Goal: Task Accomplishment & Management: Use online tool/utility

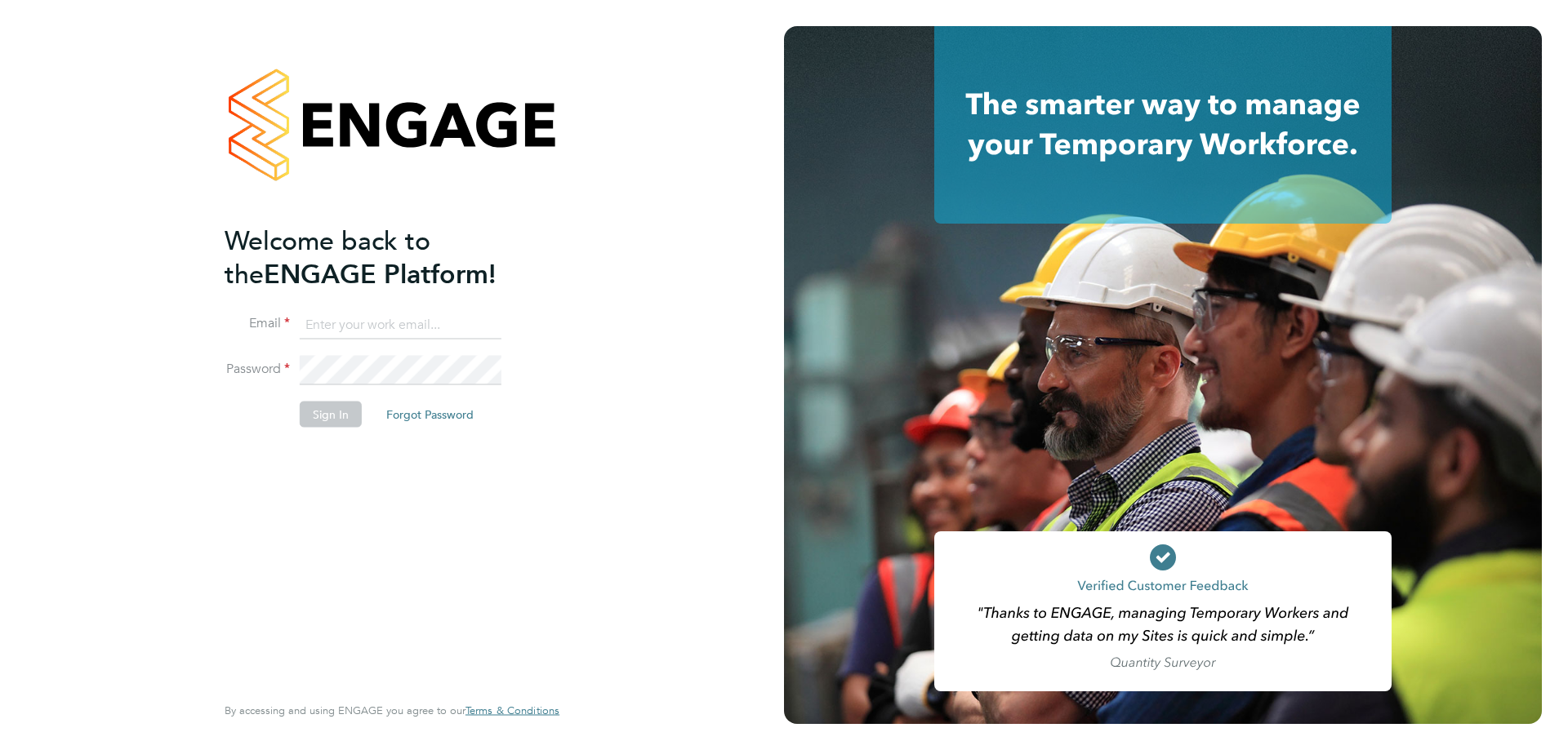
type input "timesheets@carmichaeluk.com"
click at [347, 398] on li "Password" at bounding box center [383, 379] width 318 height 46
click at [346, 405] on button "Sign In" at bounding box center [330, 415] width 62 height 26
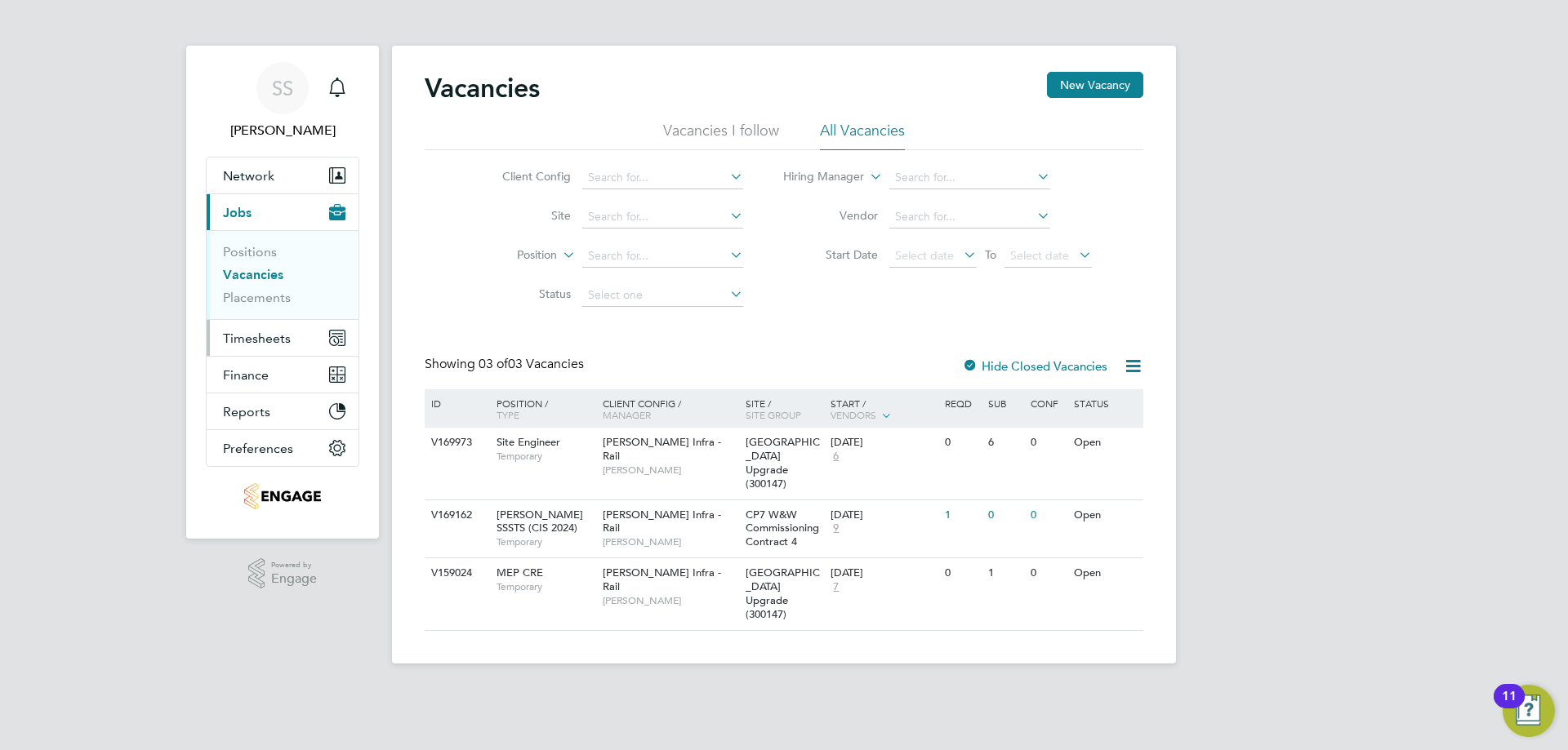
click at [248, 331] on span "Timesheets" at bounding box center [257, 339] width 68 height 16
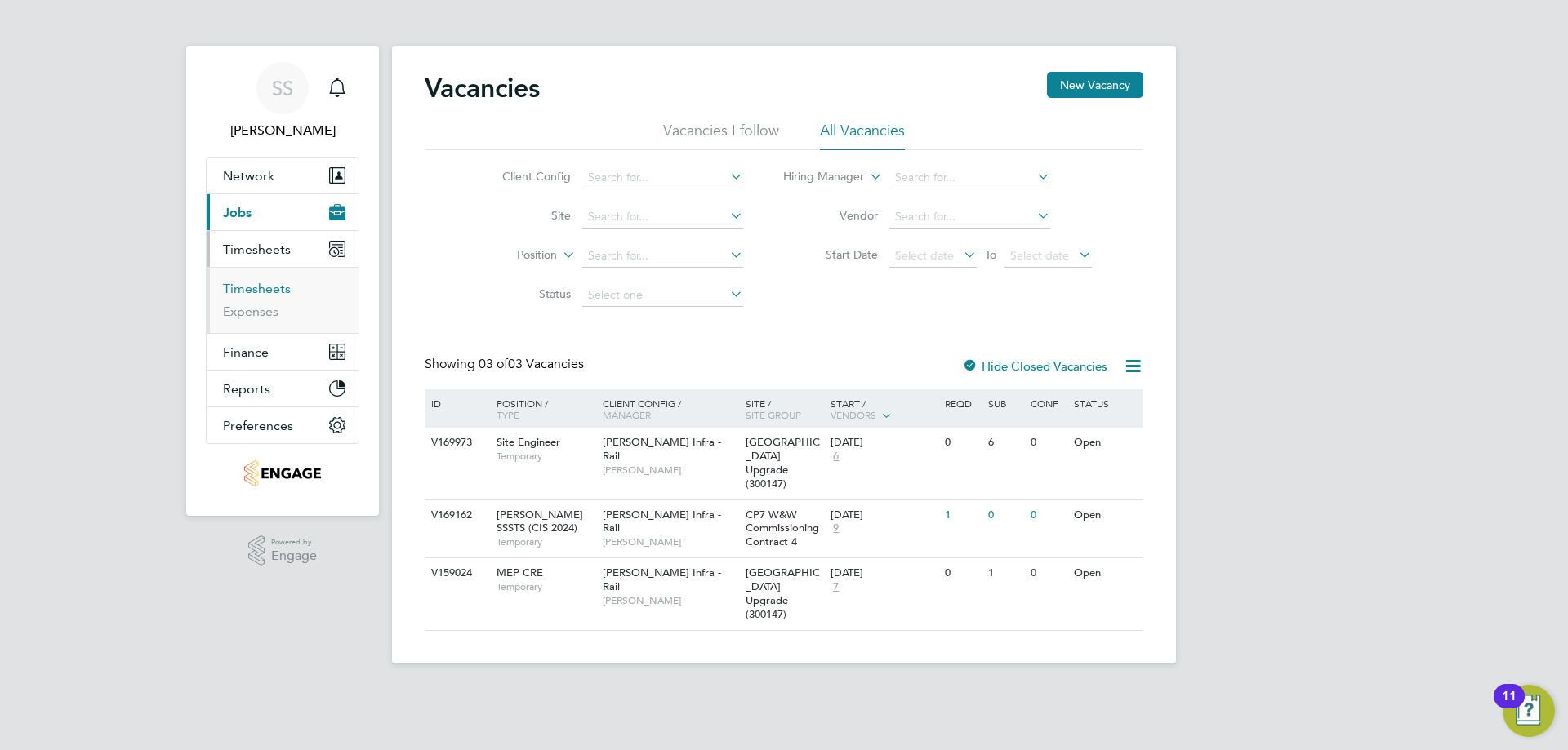
click at [271, 285] on link "Timesheets" at bounding box center [257, 288] width 68 height 16
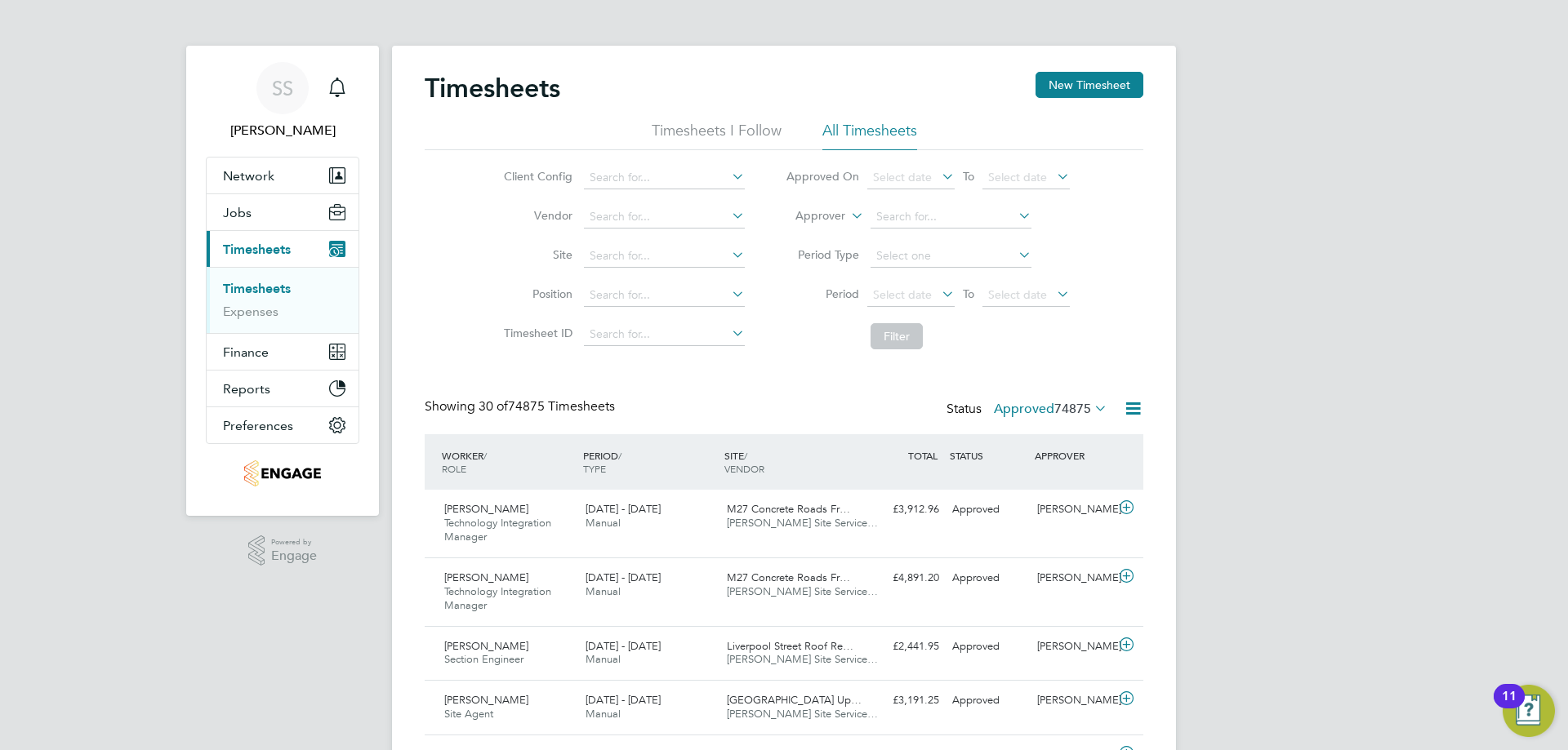
click at [1088, 401] on span "74875" at bounding box center [1072, 410] width 36 height 17
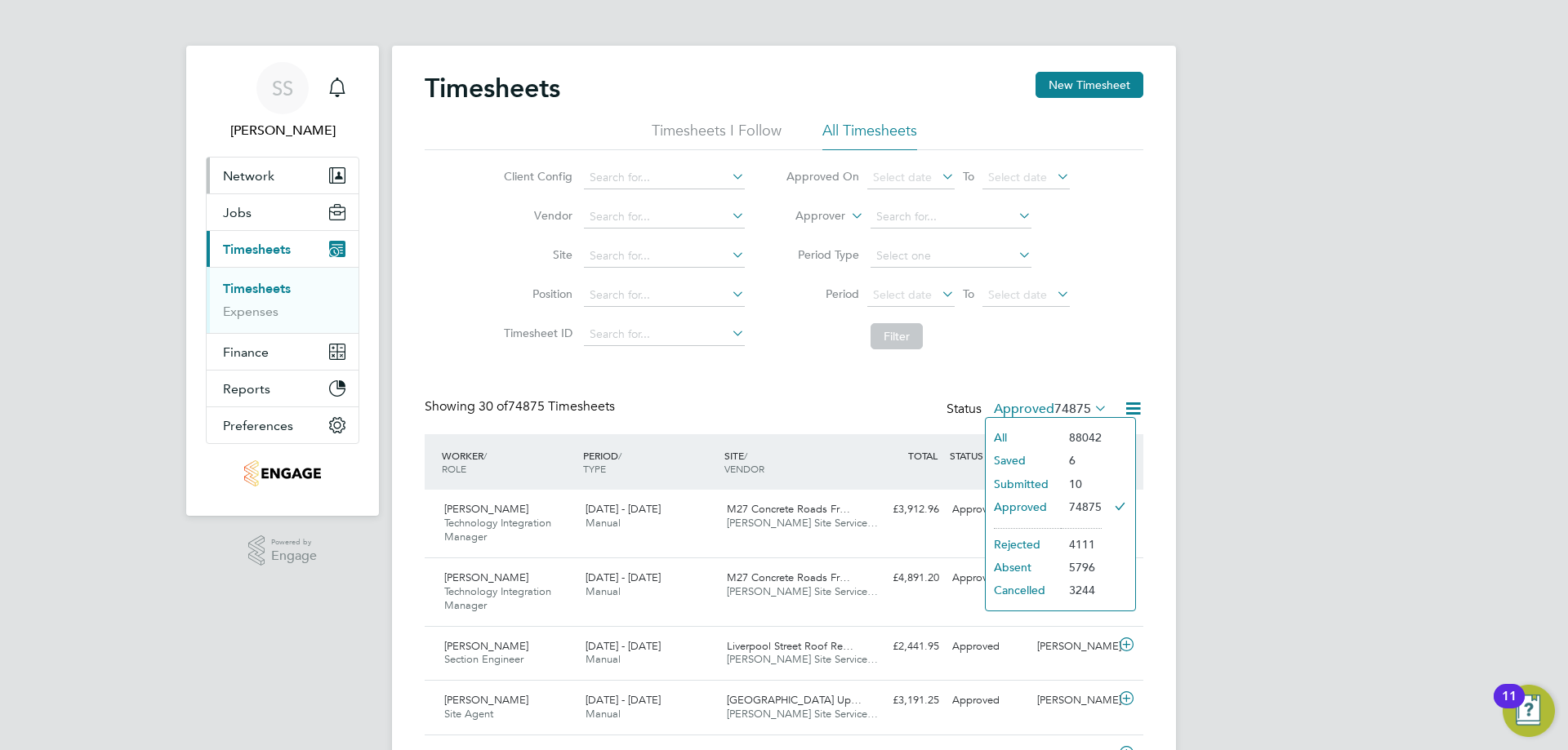
click at [262, 189] on button "Network" at bounding box center [282, 175] width 152 height 36
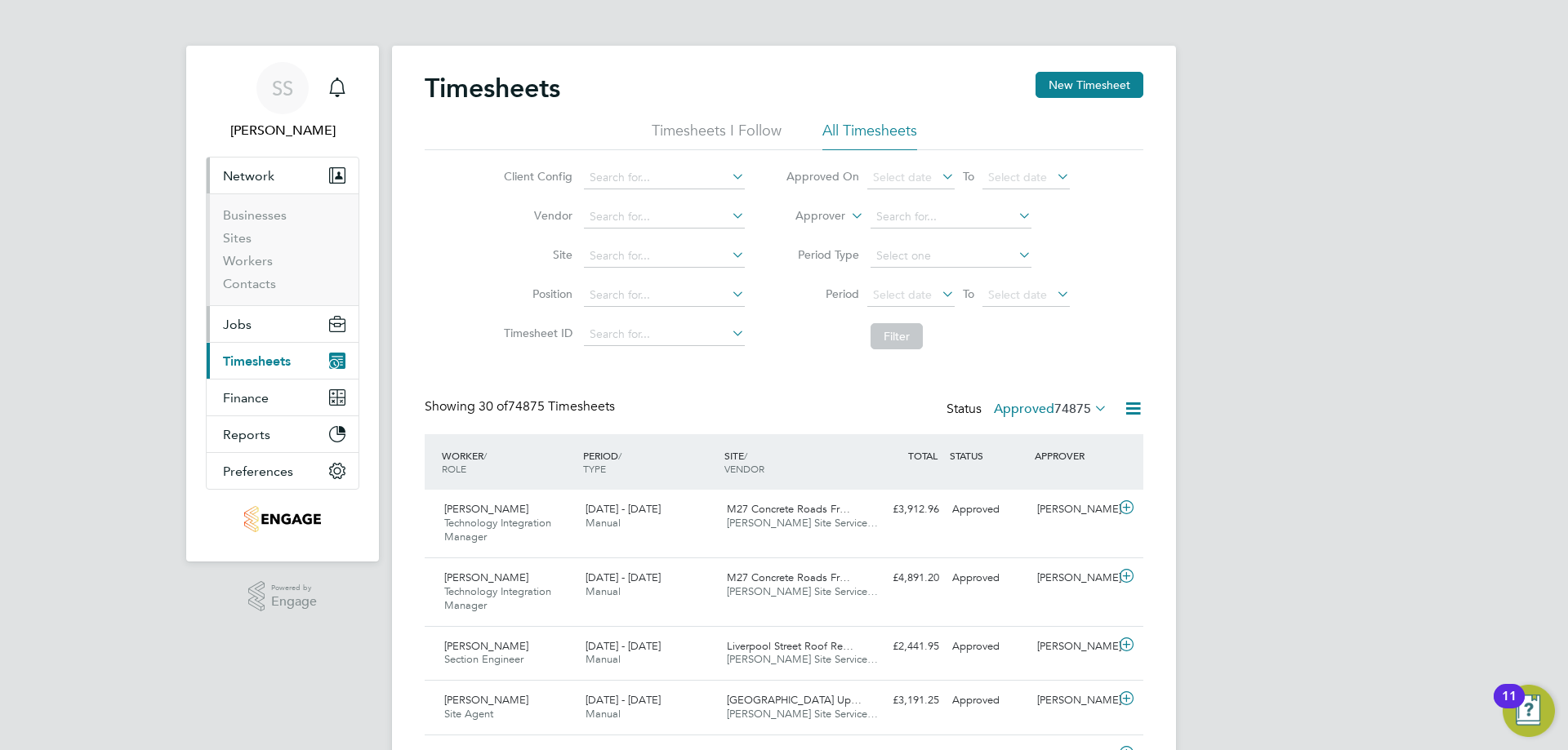
click at [284, 334] on button "Jobs" at bounding box center [282, 324] width 152 height 36
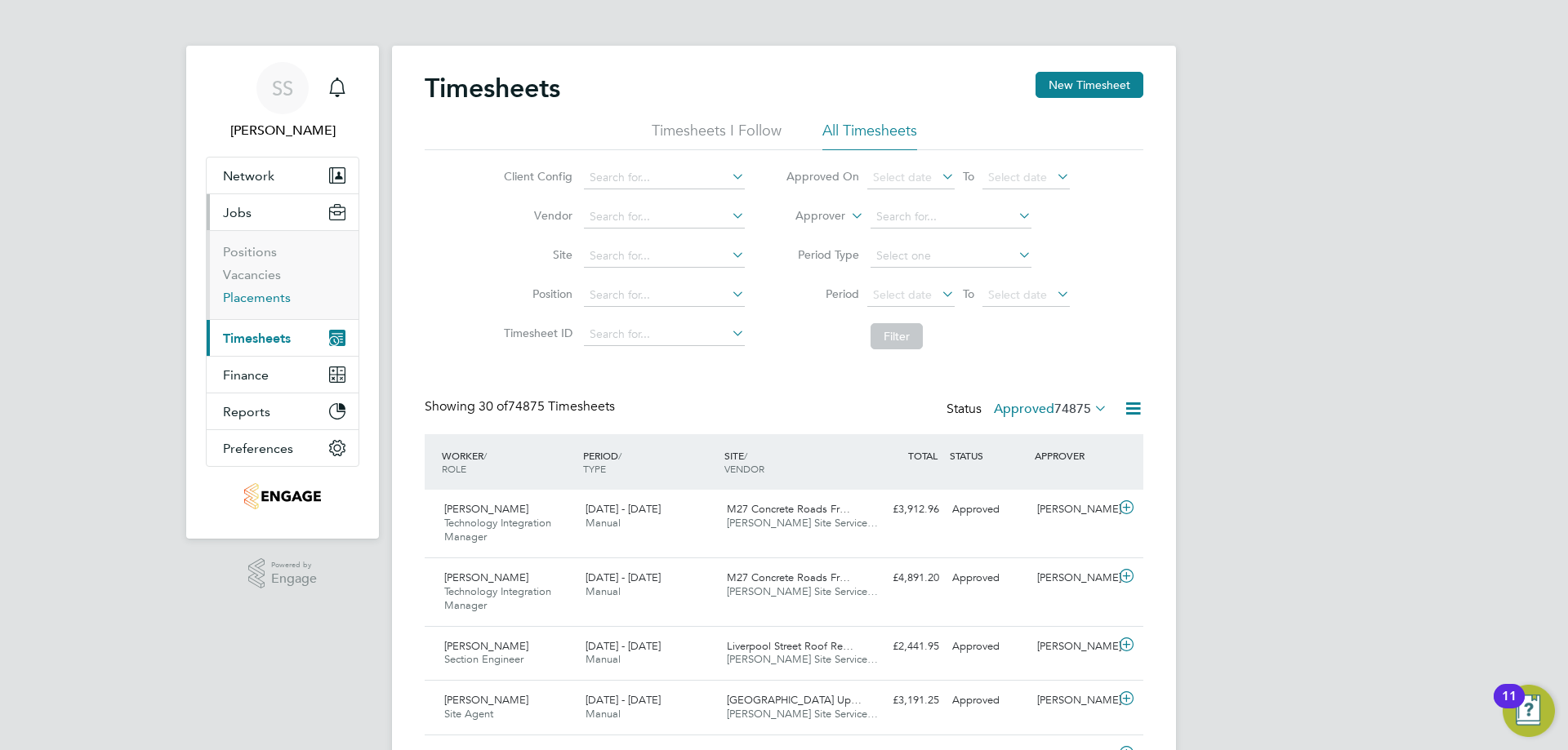
click at [269, 302] on link "Placements" at bounding box center [257, 298] width 68 height 16
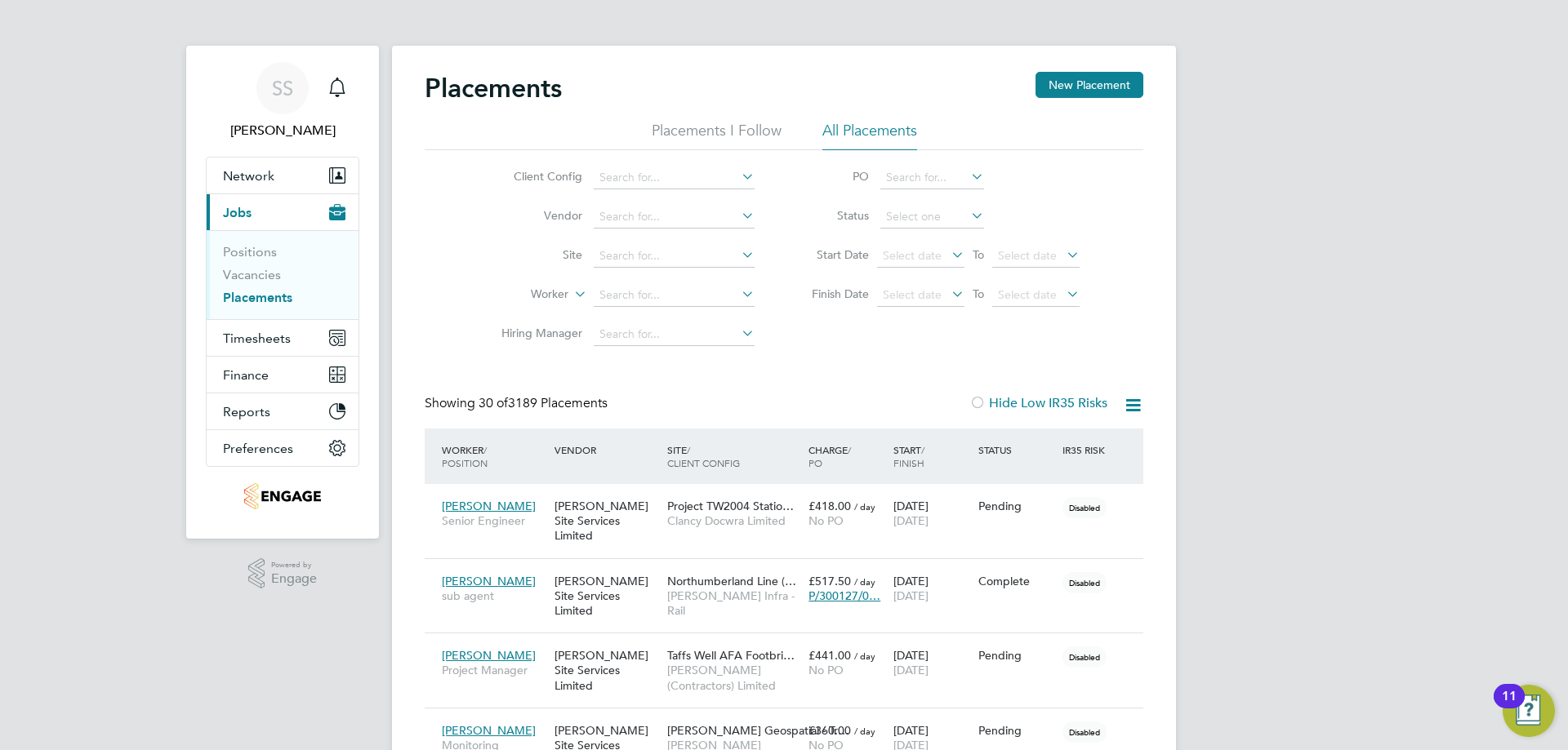
click at [967, 175] on icon at bounding box center [967, 176] width 0 height 23
click at [1082, 174] on li "PO" at bounding box center [937, 178] width 325 height 39
click at [707, 291] on input at bounding box center [673, 296] width 160 height 23
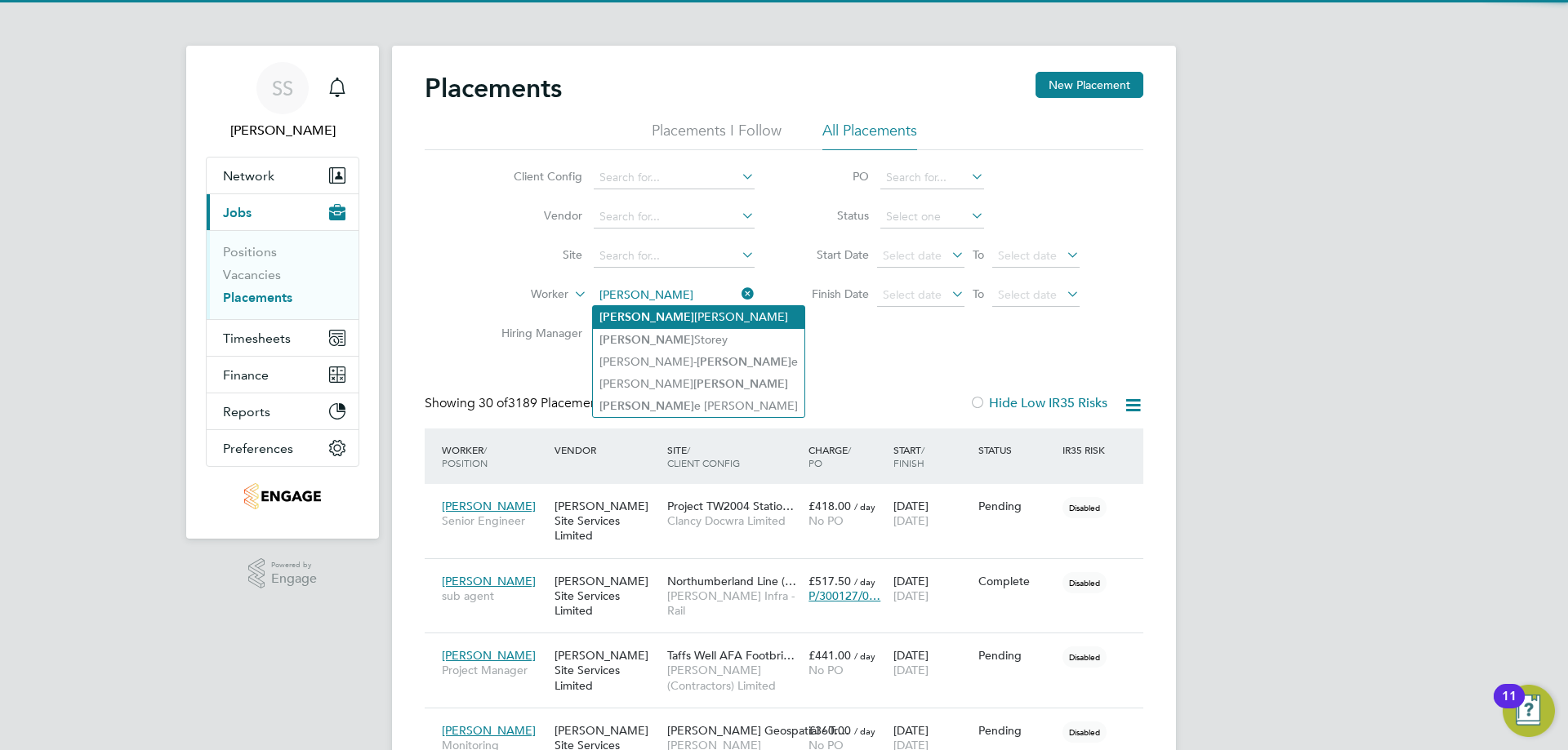
click at [660, 323] on li "Neal Egan" at bounding box center [699, 317] width 212 height 22
type input "[PERSON_NAME]"
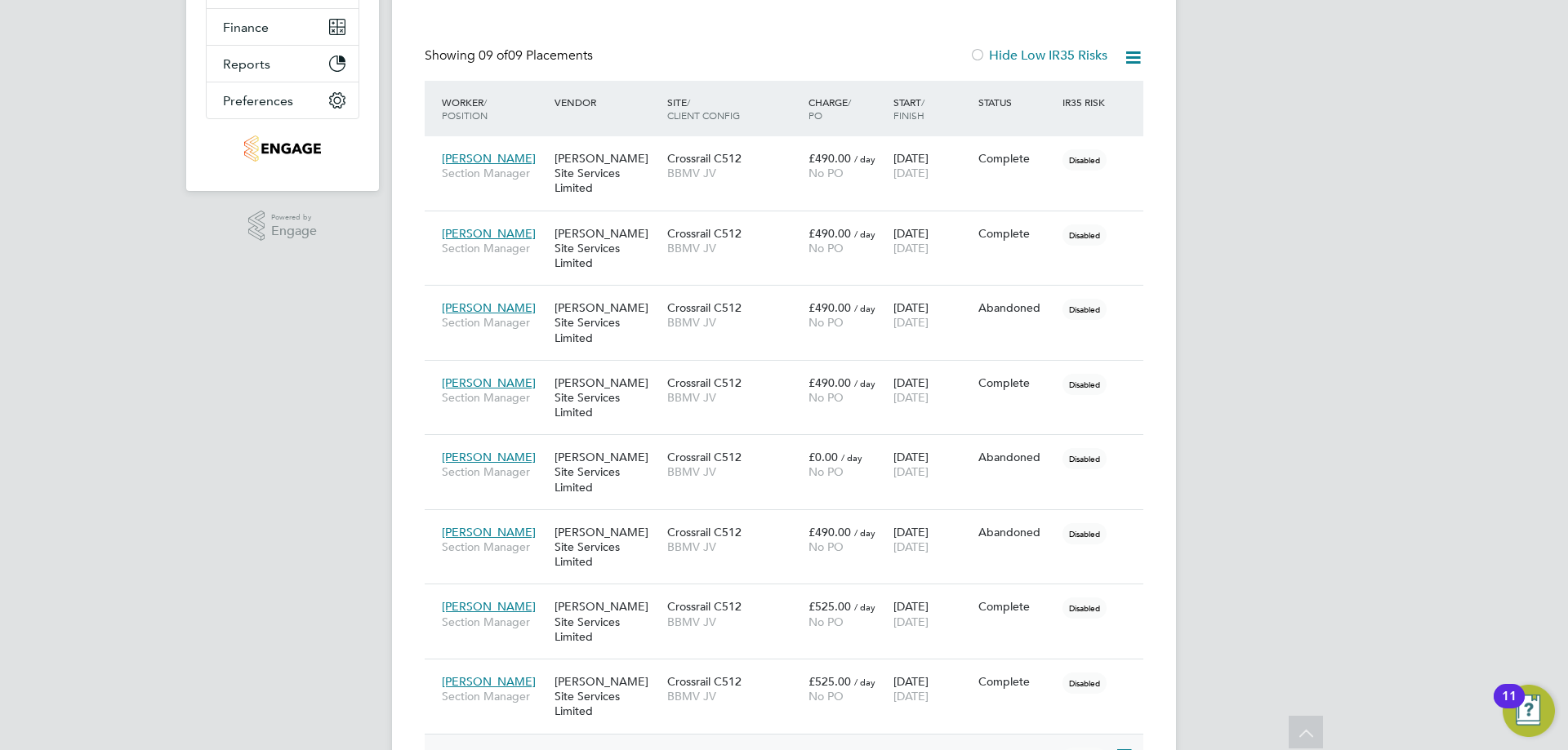
click at [1006, 750] on div "Complete" at bounding box center [1017, 757] width 76 height 15
